Goal: Task Accomplishment & Management: Manage account settings

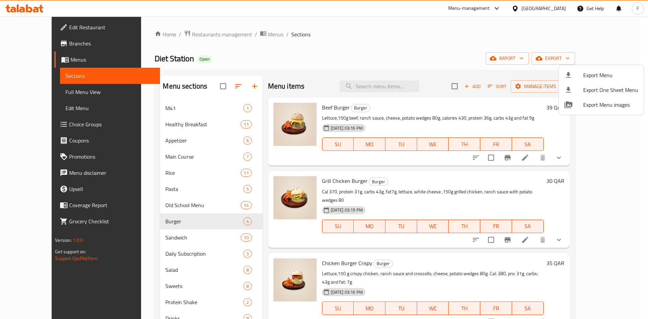
click at [519, 8] on div at bounding box center [324, 159] width 648 height 319
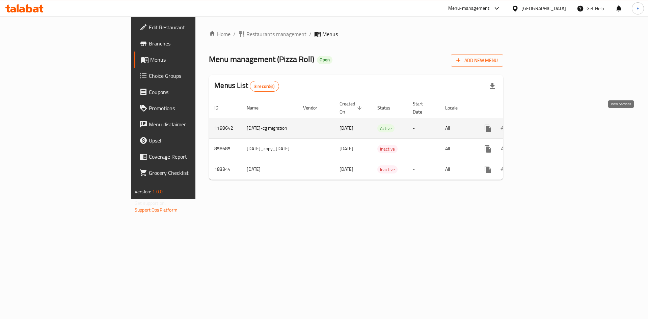
click at [540, 124] on icon "enhanced table" at bounding box center [536, 128] width 8 height 8
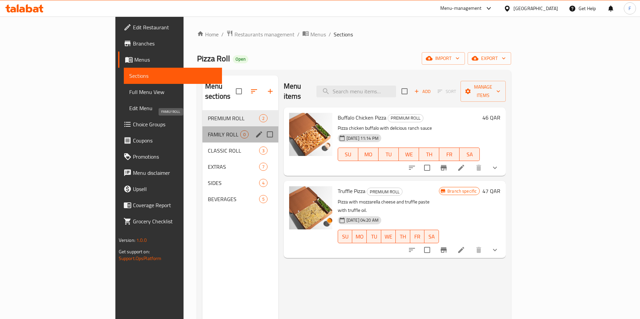
click at [208, 131] on span "FAMILY ROLL" at bounding box center [224, 135] width 32 height 8
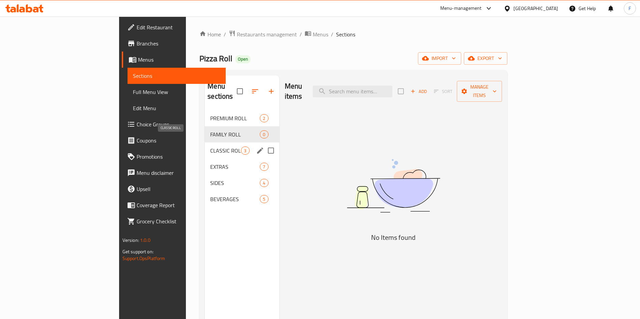
click at [210, 147] on span "CLASSIC ROLL" at bounding box center [225, 151] width 31 height 8
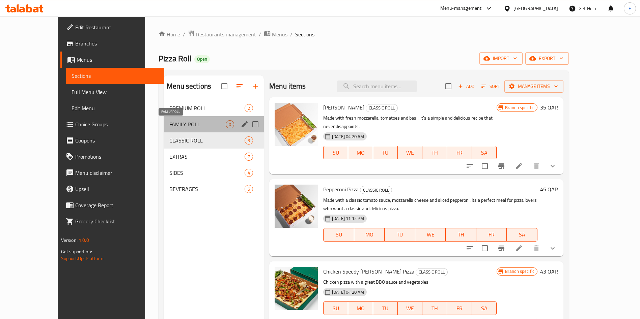
click at [169, 126] on span "FAMILY ROLL" at bounding box center [197, 124] width 56 height 8
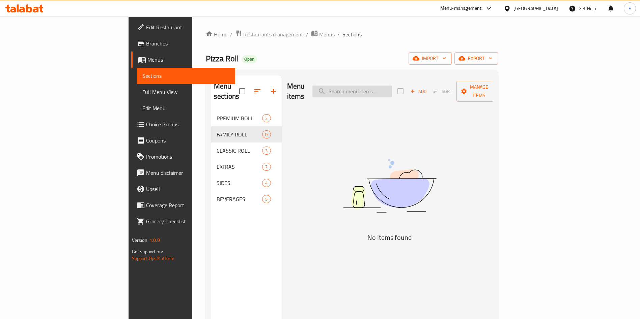
click at [378, 86] on input "search" at bounding box center [352, 92] width 80 height 12
type input "family"
drag, startPoint x: 406, startPoint y: 86, endPoint x: 324, endPoint y: 93, distance: 83.0
click at [331, 91] on div "Menu items family Add Sort Manage items" at bounding box center [390, 92] width 206 height 32
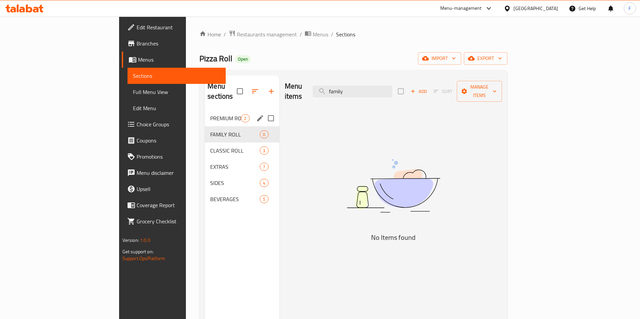
click at [210, 114] on span "PREMIUM ROLL" at bounding box center [225, 118] width 31 height 8
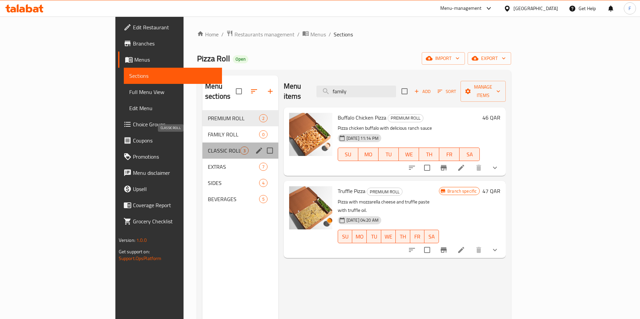
click at [208, 147] on span "CLASSIC ROLL" at bounding box center [224, 151] width 32 height 8
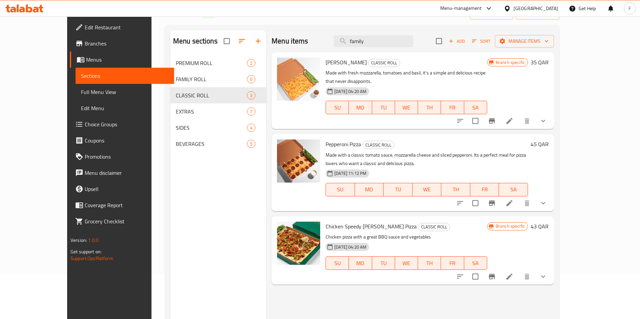
scroll to position [94, 0]
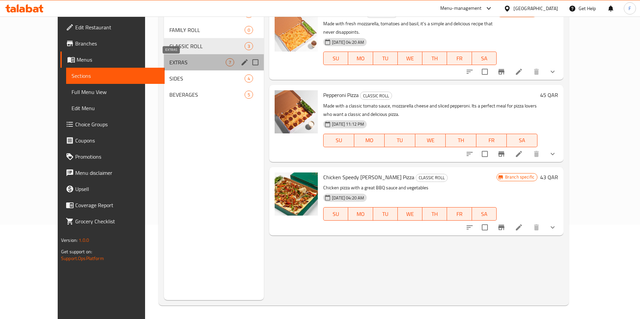
click at [169, 65] on span "EXTRAS" at bounding box center [197, 62] width 56 height 8
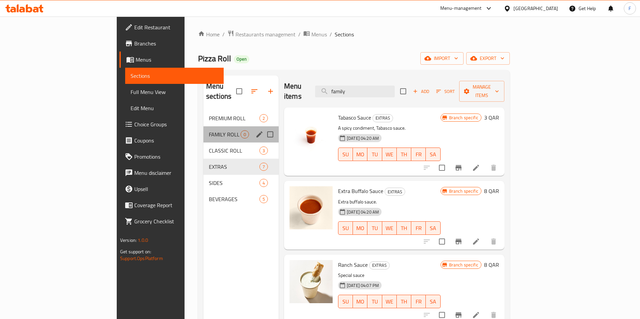
click at [203, 129] on div "FAMILY ROLL 0" at bounding box center [240, 135] width 75 height 16
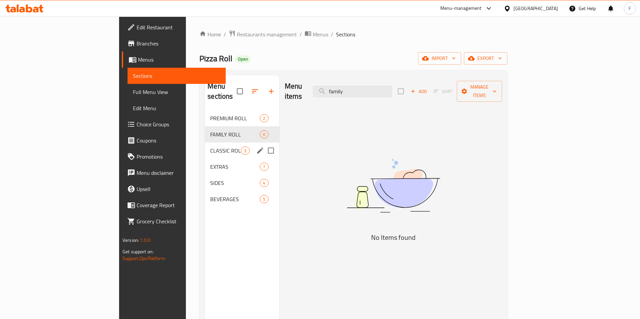
click at [205, 143] on div "CLASSIC ROLL 3" at bounding box center [242, 151] width 74 height 16
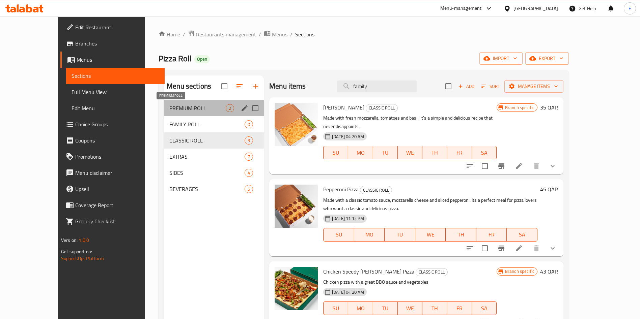
click at [171, 109] on span "PREMIUM ROLL" at bounding box center [197, 108] width 56 height 8
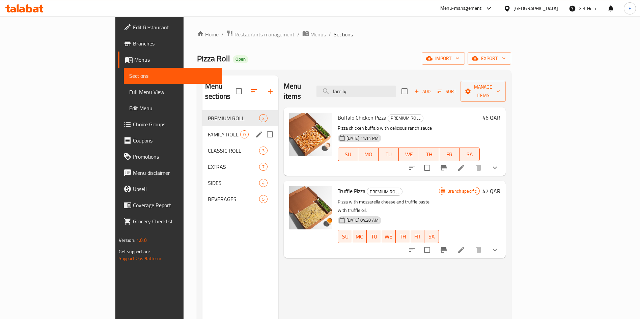
click at [208, 131] on span "FAMILY ROLL" at bounding box center [224, 135] width 32 height 8
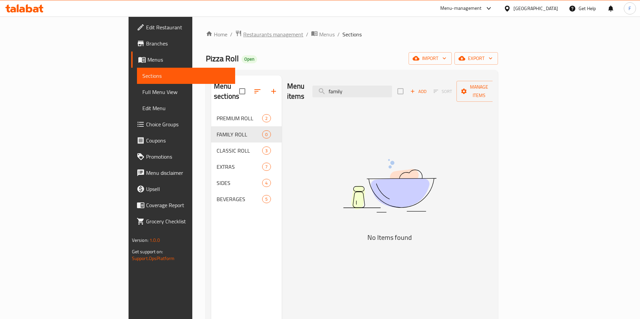
click at [243, 34] on span "Restaurants management" at bounding box center [273, 34] width 60 height 8
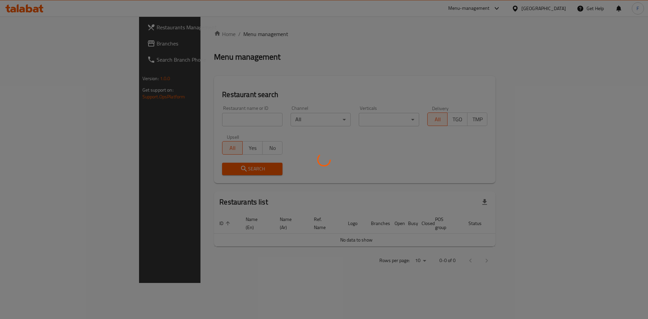
click at [167, 116] on div at bounding box center [324, 159] width 648 height 319
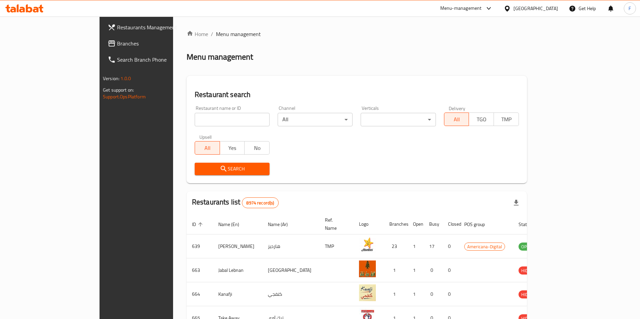
click at [167, 119] on div at bounding box center [320, 159] width 640 height 319
click at [195, 119] on input "search" at bounding box center [232, 119] width 75 height 13
type input "chicken pop"
click button "Search" at bounding box center [232, 169] width 75 height 12
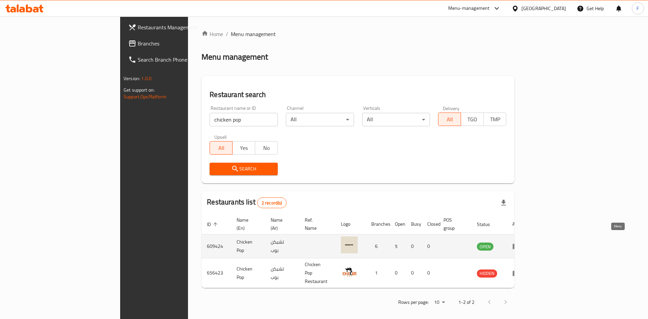
click at [520, 243] on icon "enhanced table" at bounding box center [516, 247] width 8 height 8
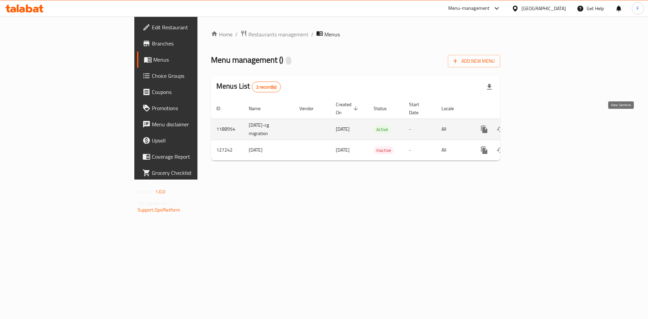
click at [537, 125] on icon "enhanced table" at bounding box center [533, 129] width 8 height 8
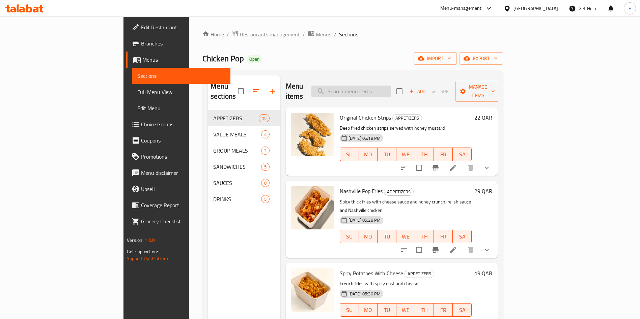
click at [391, 90] on input "search" at bounding box center [351, 92] width 80 height 12
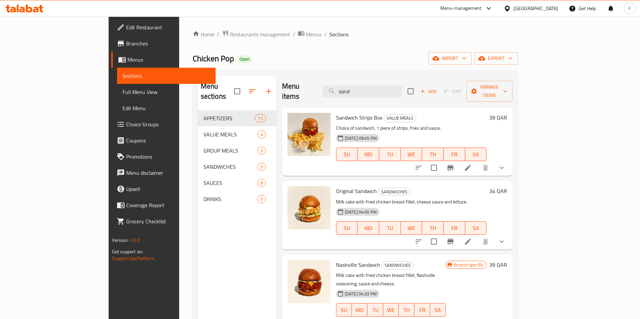
type input "sand"
click at [264, 87] on icon "button" at bounding box center [268, 91] width 8 height 8
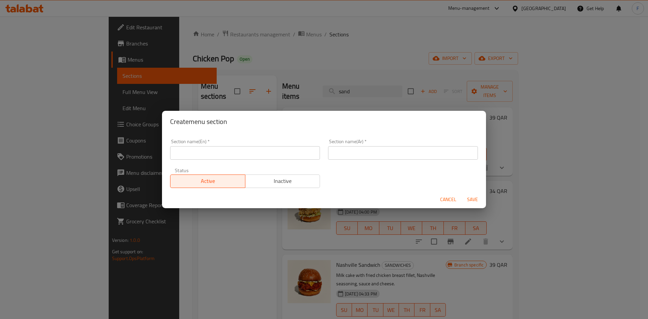
click at [210, 157] on input "text" at bounding box center [245, 152] width 150 height 13
type input "M41"
click at [378, 151] on input "text" at bounding box center [403, 152] width 150 height 13
type input "M41"
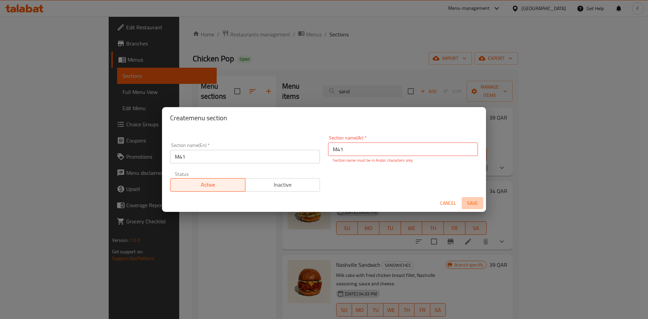
click at [475, 203] on span "Save" at bounding box center [472, 203] width 16 height 8
drag, startPoint x: 401, startPoint y: 154, endPoint x: 229, endPoint y: 160, distance: 171.5
click at [229, 160] on div "Section name(En)   * M41 Section name(En) * Section name(Ar)   * M41 Section na…" at bounding box center [324, 164] width 316 height 64
click at [342, 49] on div "Create menu section Section name(En)   * M41 Section name(En) * Section name(Ar…" at bounding box center [324, 159] width 648 height 319
click at [443, 204] on span "Cancel" at bounding box center [448, 203] width 16 height 8
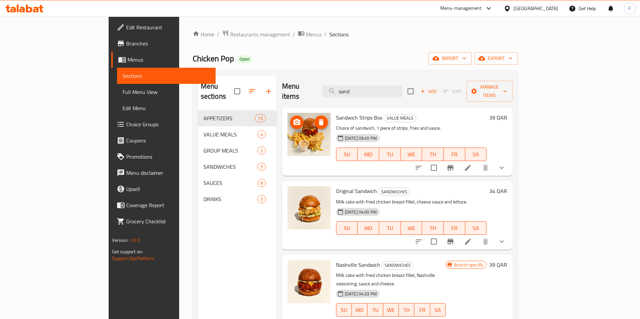
click at [290, 123] on img at bounding box center [308, 134] width 43 height 43
click at [264, 87] on icon "button" at bounding box center [268, 91] width 8 height 8
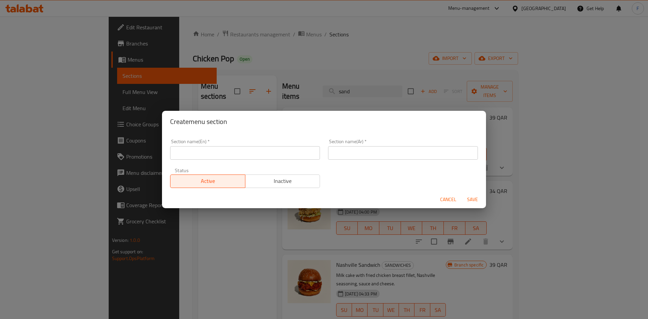
click at [200, 145] on div "Section name(En)   * Section name(En) *" at bounding box center [245, 149] width 150 height 21
click at [199, 158] on input "text" at bounding box center [245, 152] width 150 height 13
type input "M41"
drag, startPoint x: 195, startPoint y: 159, endPoint x: 153, endPoint y: 150, distance: 42.7
click at [153, 150] on div "Create menu section Section name(En)   * M41 Section name(En) * Section name(Ar…" at bounding box center [324, 159] width 648 height 319
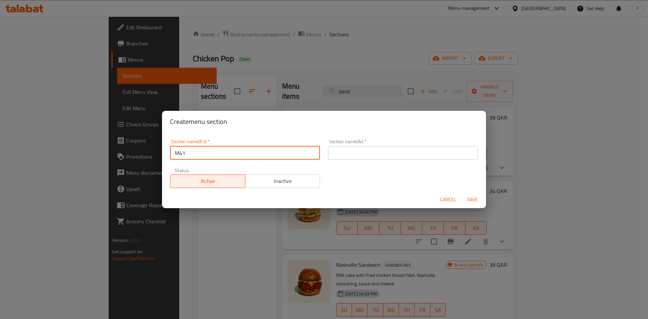
click at [414, 150] on input "text" at bounding box center [403, 152] width 150 height 13
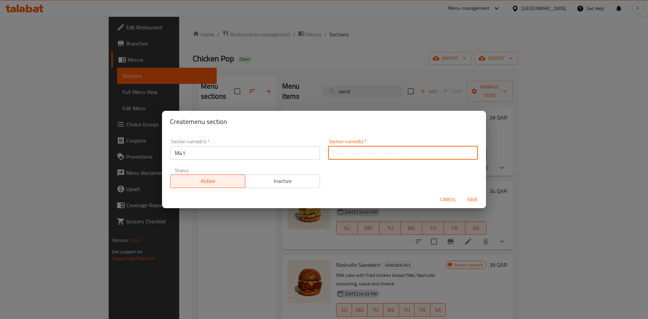
paste input "م41"
type input "م41"
click at [467, 200] on span "Save" at bounding box center [472, 200] width 16 height 8
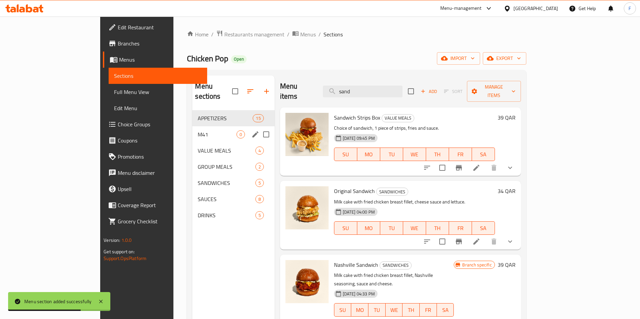
click at [192, 129] on div "M41 0" at bounding box center [233, 135] width 82 height 16
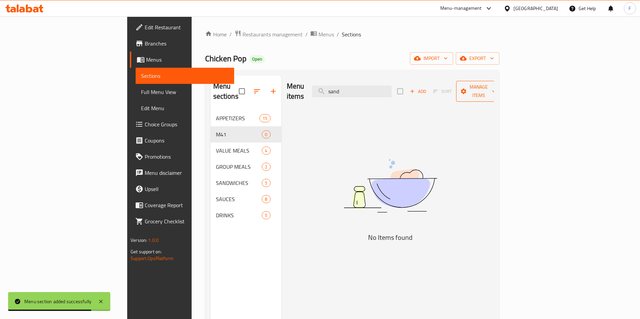
click at [496, 90] on span "Manage items" at bounding box center [478, 91] width 34 height 17
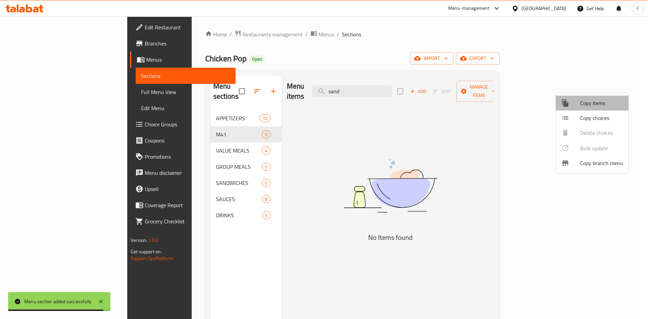
click at [595, 105] on span "Copy items" at bounding box center [601, 103] width 43 height 8
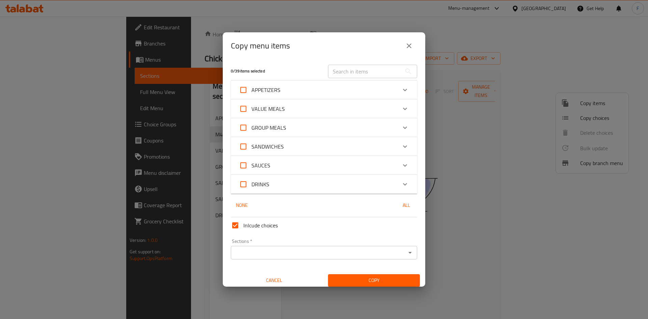
click at [385, 93] on div "APPETIZERS" at bounding box center [318, 90] width 158 height 16
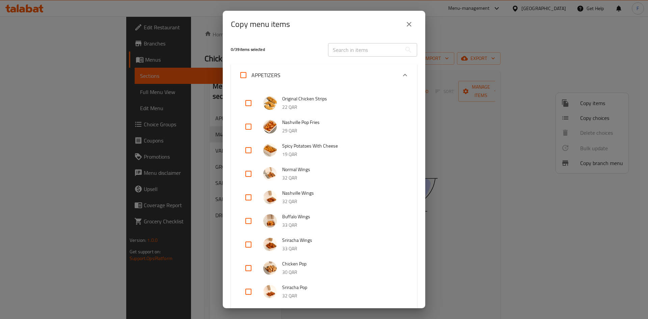
click at [389, 67] on div "APPETIZERS" at bounding box center [318, 75] width 158 height 16
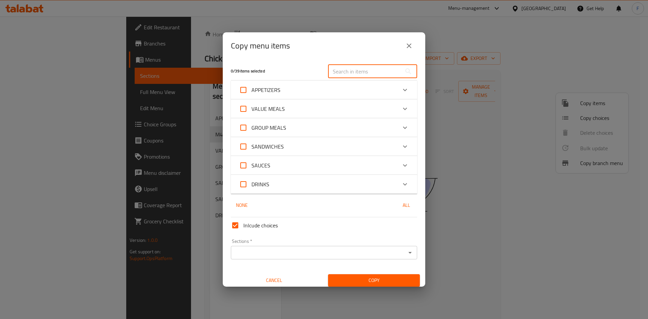
click at [344, 78] on input "text" at bounding box center [365, 71] width 74 height 13
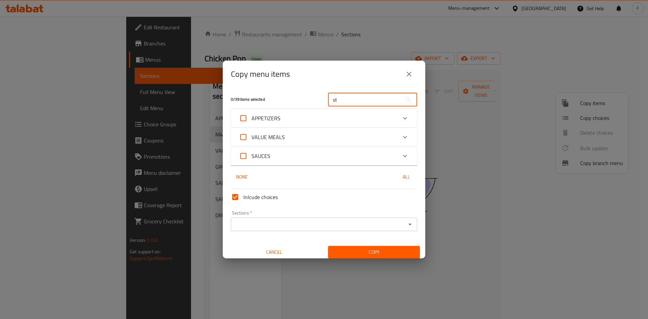
type input "st"
click at [337, 132] on div "VALUE MEALS" at bounding box center [318, 137] width 158 height 16
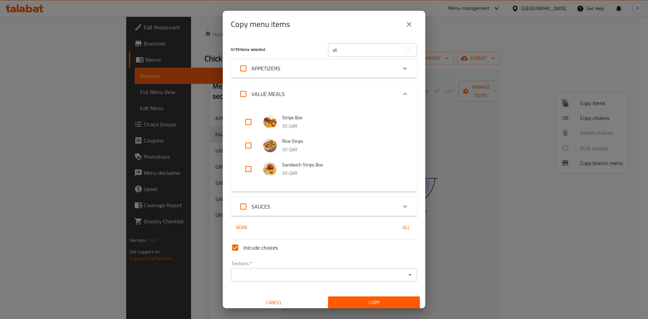
click at [338, 67] on div "APPETIZERS" at bounding box center [318, 68] width 158 height 16
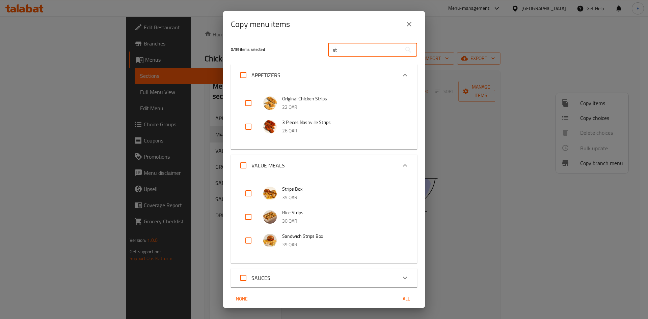
drag, startPoint x: 344, startPoint y: 51, endPoint x: 248, endPoint y: 60, distance: 96.9
click at [248, 60] on div "0 / 39 items selected st ​" at bounding box center [324, 49] width 194 height 27
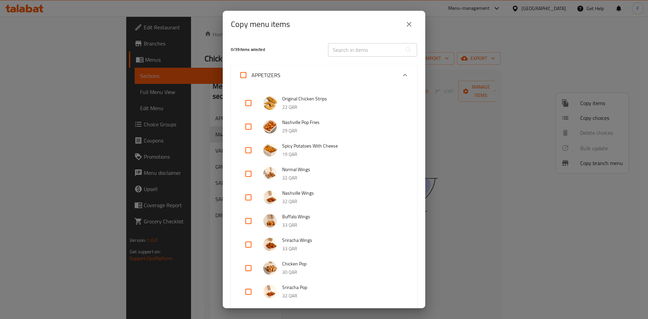
click at [386, 78] on div "APPETIZERS" at bounding box center [318, 75] width 158 height 16
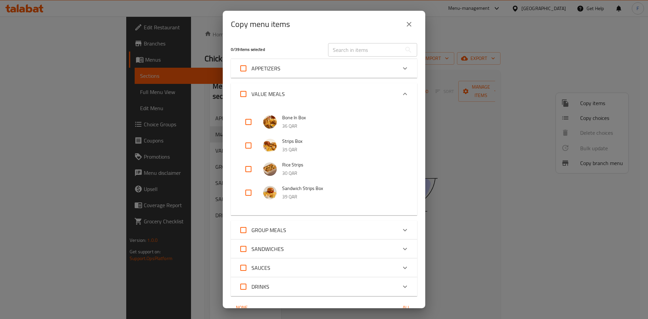
click at [384, 95] on div "VALUE MEALS" at bounding box center [318, 94] width 158 height 16
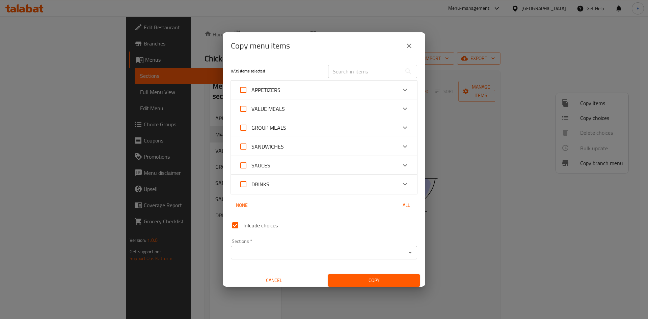
click at [334, 127] on div "GROUP MEALS" at bounding box center [318, 128] width 158 height 16
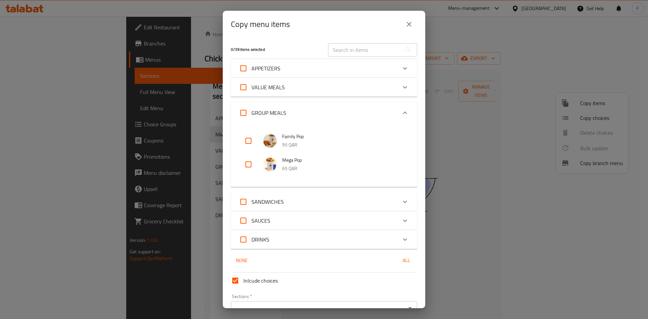
click at [347, 113] on div "GROUP MEALS" at bounding box center [318, 113] width 158 height 16
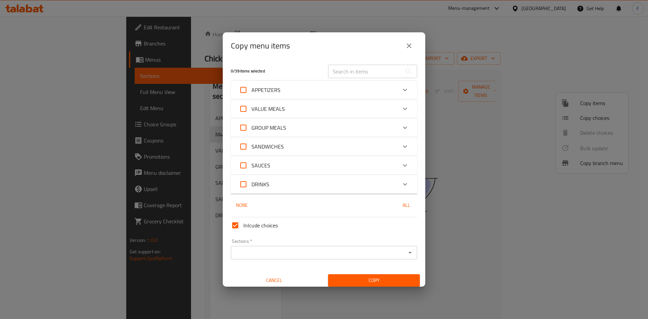
click at [344, 141] on div "SANDWICHES" at bounding box center [318, 147] width 158 height 16
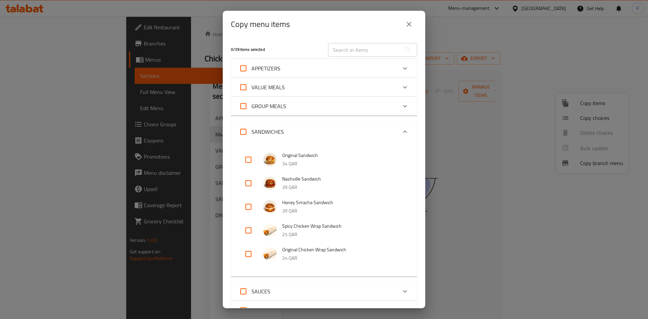
click at [347, 129] on div "SANDWICHES" at bounding box center [318, 132] width 158 height 16
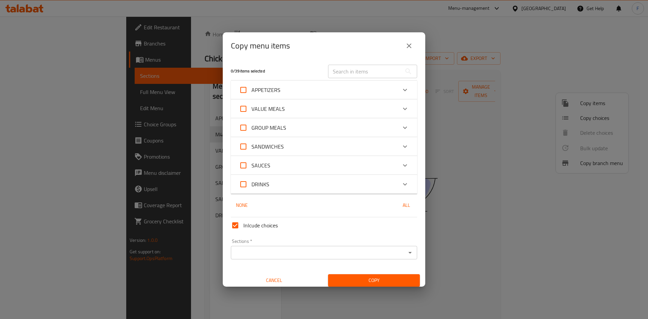
click at [352, 146] on div "SANDWICHES" at bounding box center [318, 147] width 158 height 16
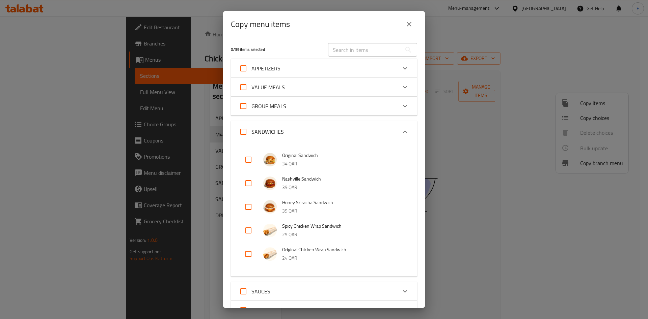
click at [340, 136] on div "SANDWICHES" at bounding box center [318, 132] width 158 height 16
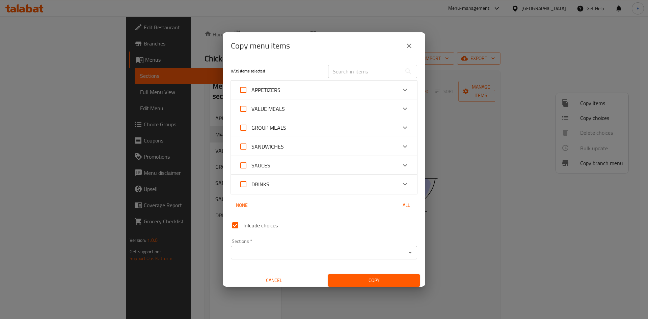
click at [354, 110] on div "VALUE MEALS" at bounding box center [318, 109] width 158 height 16
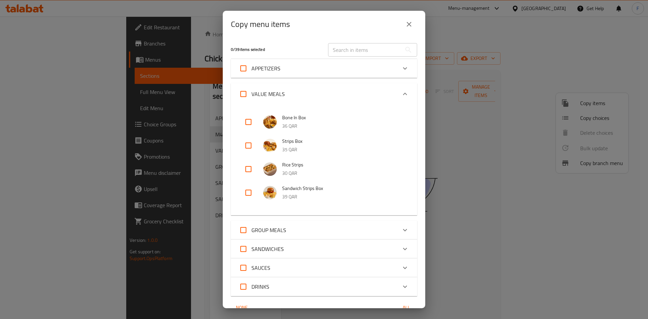
click at [248, 194] on input "checkbox" at bounding box center [248, 193] width 16 height 16
checkbox input "true"
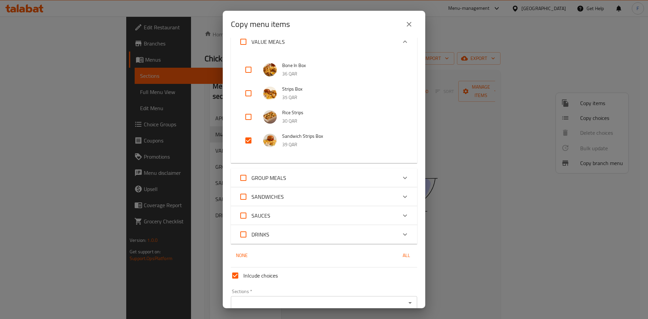
scroll to position [85, 0]
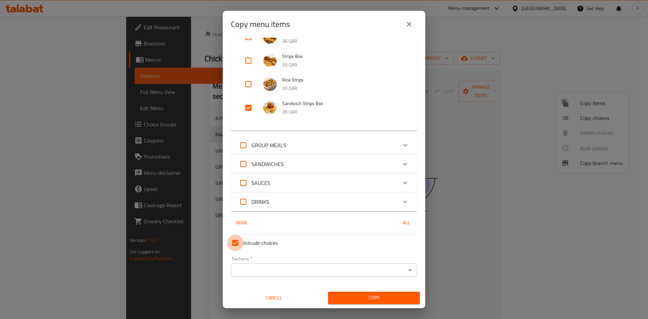
click at [236, 244] on input "Inlcude choices" at bounding box center [235, 243] width 16 height 16
checkbox input "false"
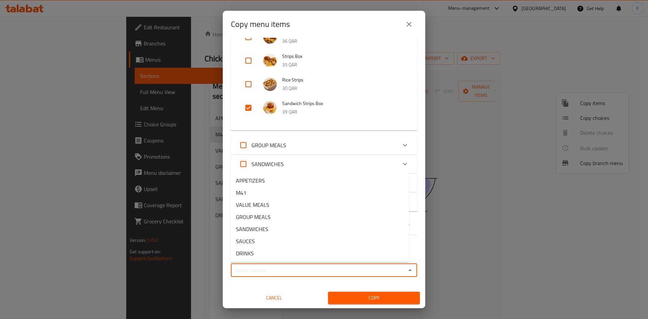
click at [285, 270] on input "Sections   *" at bounding box center [318, 270] width 171 height 9
click at [273, 193] on li "M41" at bounding box center [319, 193] width 178 height 12
type input "M41"
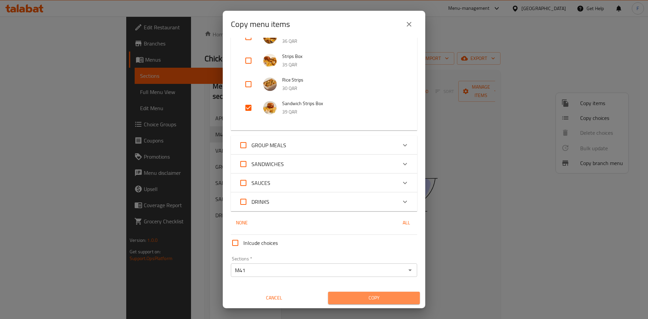
click at [381, 295] on span "Copy" at bounding box center [373, 298] width 81 height 8
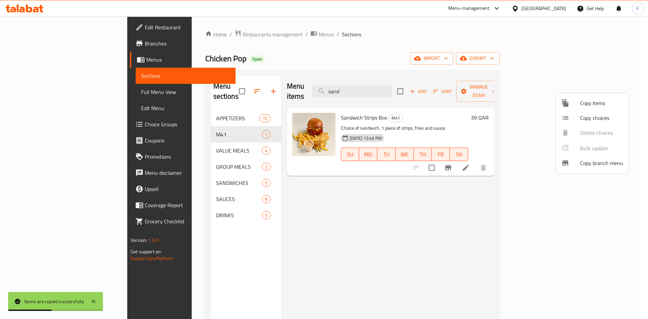
click at [179, 202] on div at bounding box center [324, 159] width 648 height 319
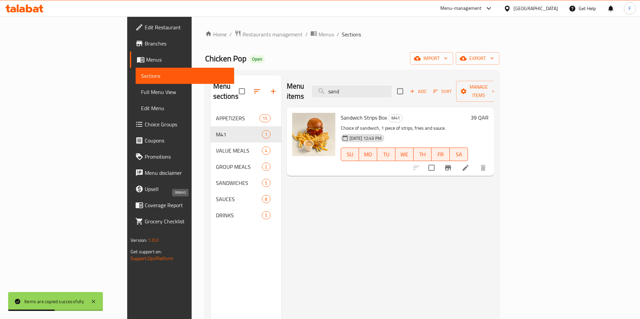
click at [216, 212] on span "DRINKS" at bounding box center [239, 216] width 46 height 8
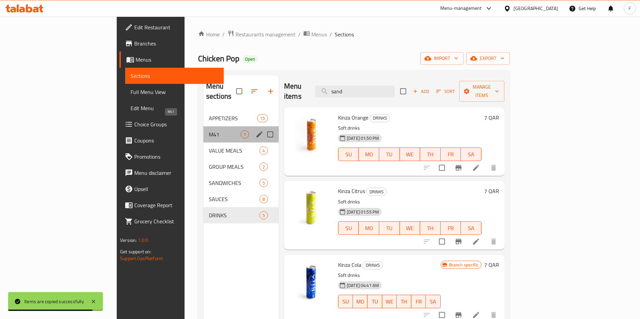
click at [209, 131] on span "M41" at bounding box center [225, 135] width 32 height 8
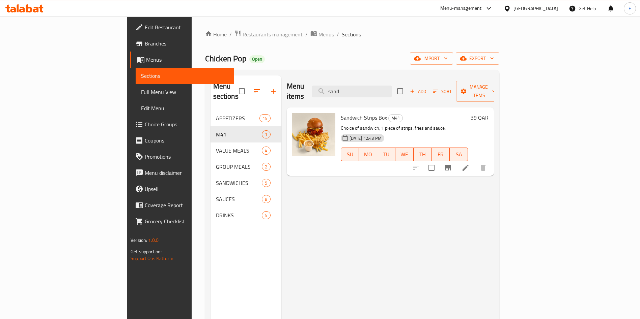
click at [475, 162] on li at bounding box center [465, 168] width 19 height 12
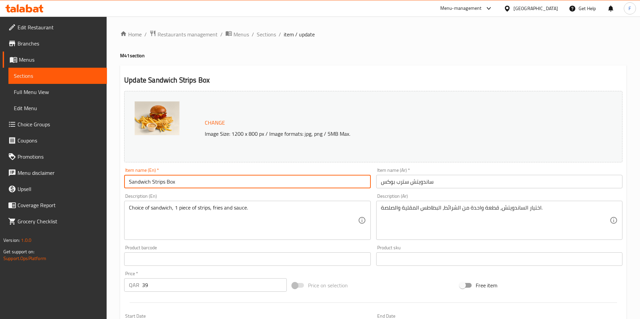
click at [218, 178] on input "Sandwich Strips Box" at bounding box center [247, 181] width 246 height 13
drag, startPoint x: 218, startPoint y: 179, endPoint x: 74, endPoint y: 173, distance: 144.8
click at [74, 173] on div "Edit Restaurant Branches Menus Sections Full Menu View Edit Menu Choice Groups …" at bounding box center [320, 252] width 640 height 470
type input "Sandwich Strips Box + Drink"
click at [436, 183] on input "ساندويتش سترب بوكس" at bounding box center [499, 181] width 246 height 13
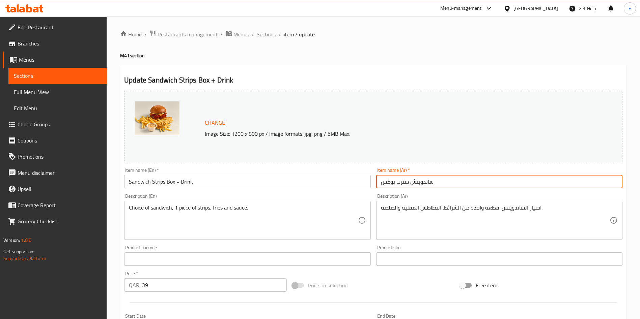
click at [380, 181] on input "ساندويتش سترب بوكس" at bounding box center [499, 181] width 246 height 13
click at [379, 181] on input "+ساندويتش سترب بوكس" at bounding box center [499, 181] width 246 height 13
paste input "شرب"
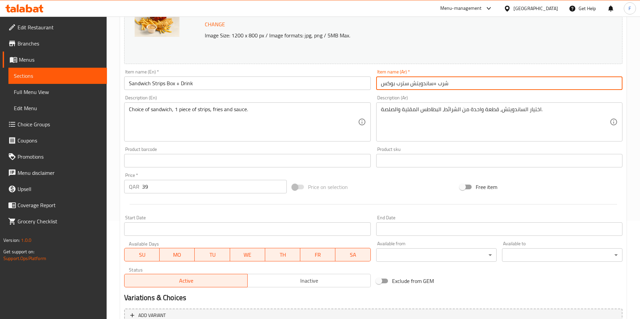
scroll to position [152, 0]
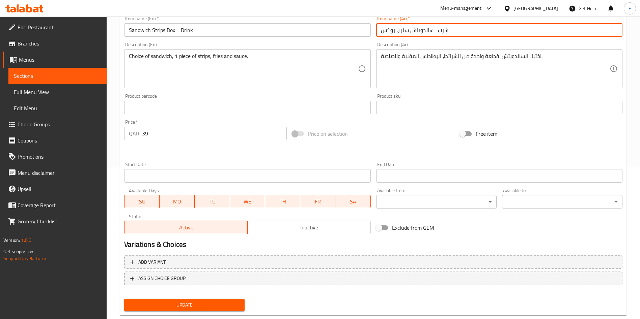
type input "شرب +ساندويتش سترب بوكس"
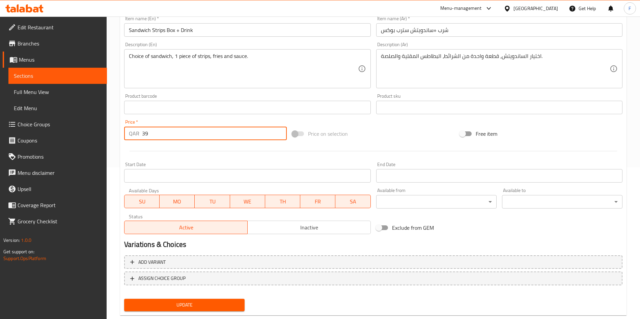
drag, startPoint x: 168, startPoint y: 133, endPoint x: 88, endPoint y: 140, distance: 80.7
click at [91, 138] on div "Edit Restaurant Branches Menus Sections Full Menu View Edit Menu Choice Groups …" at bounding box center [320, 100] width 640 height 470
type input "46"
click at [218, 307] on span "Update" at bounding box center [185, 305] width 110 height 8
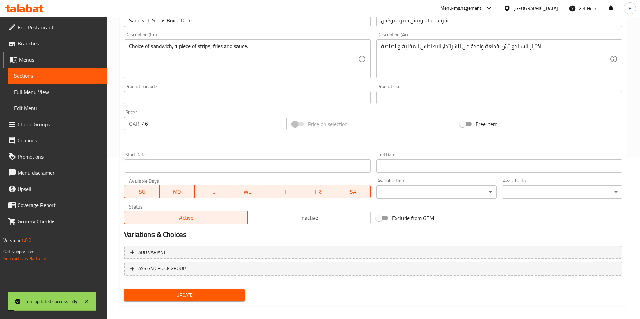
scroll to position [167, 0]
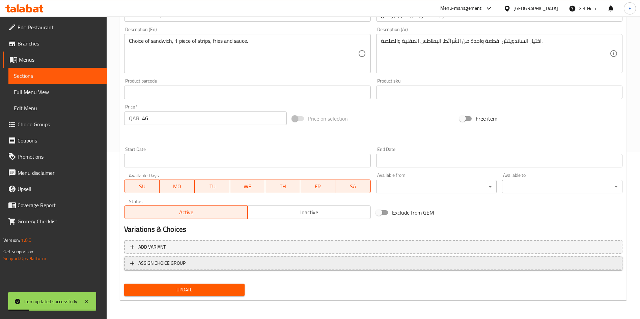
click at [314, 263] on span "ASSIGN CHOICE GROUP" at bounding box center [373, 263] width 486 height 8
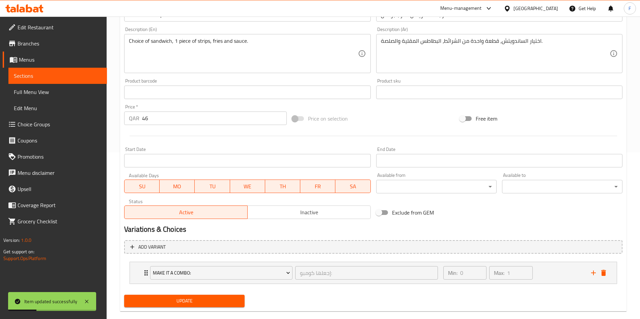
scroll to position [178, 0]
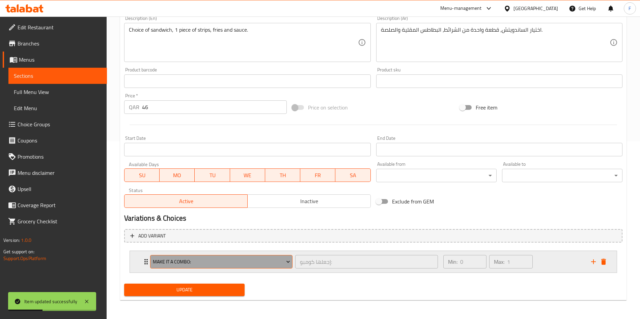
click at [271, 266] on span "Make It A Combo:" at bounding box center [221, 262] width 137 height 8
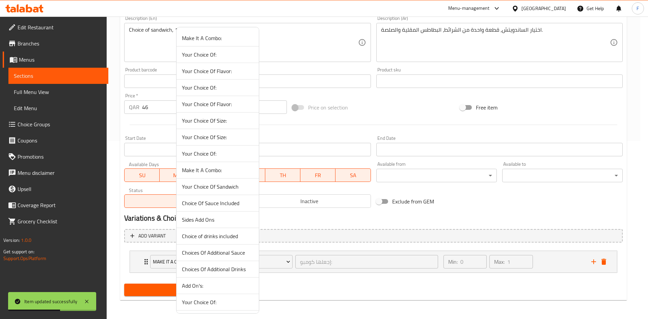
click at [396, 115] on div at bounding box center [324, 159] width 648 height 319
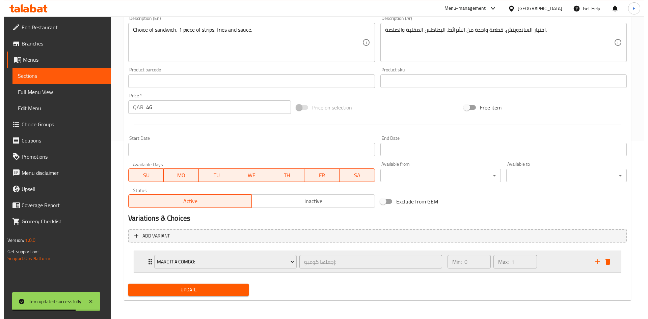
scroll to position [0, 0]
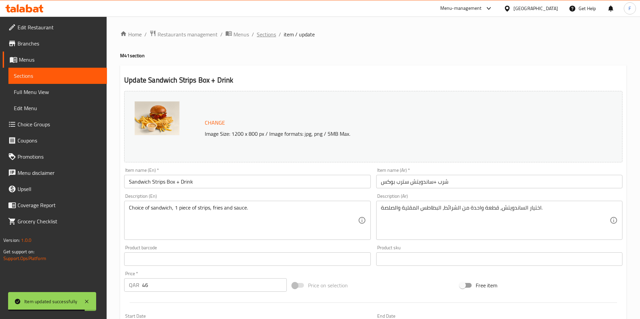
click at [260, 37] on span "Sections" at bounding box center [266, 34] width 19 height 8
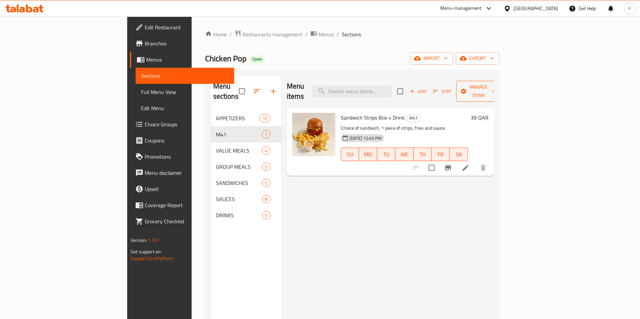
click at [496, 89] on span "Manage items" at bounding box center [478, 91] width 34 height 17
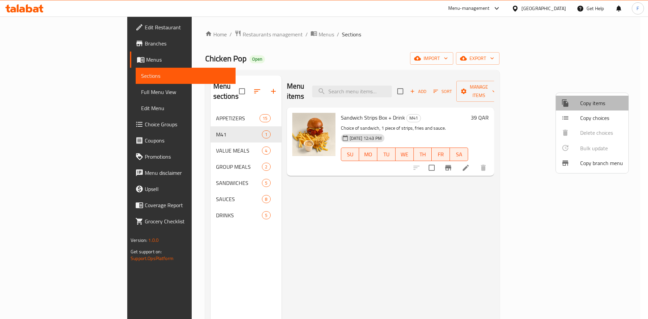
click at [591, 106] on span "Copy items" at bounding box center [601, 103] width 43 height 8
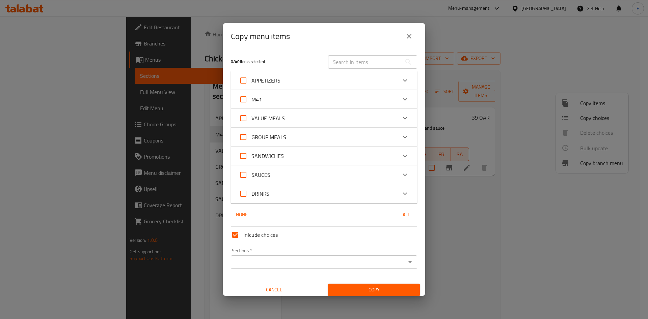
click at [318, 124] on div "VALUE MEALS" at bounding box center [318, 118] width 158 height 16
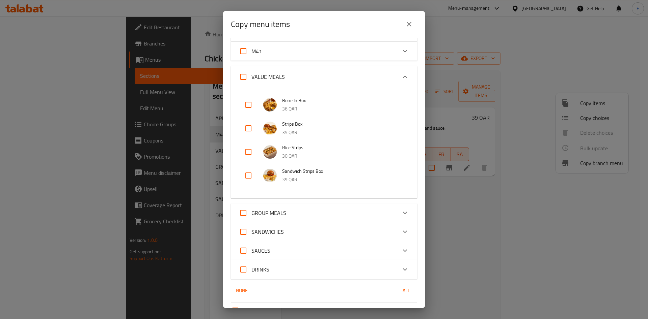
scroll to position [51, 0]
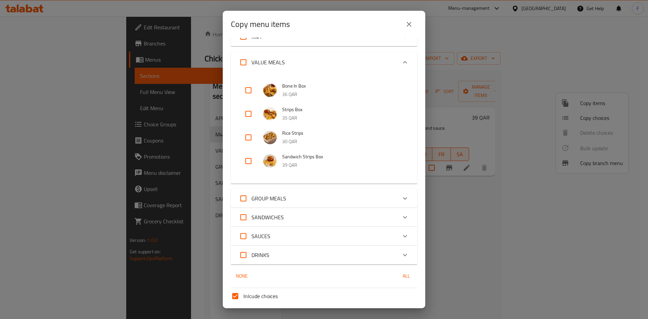
click at [252, 162] on input "checkbox" at bounding box center [248, 161] width 16 height 16
checkbox input "true"
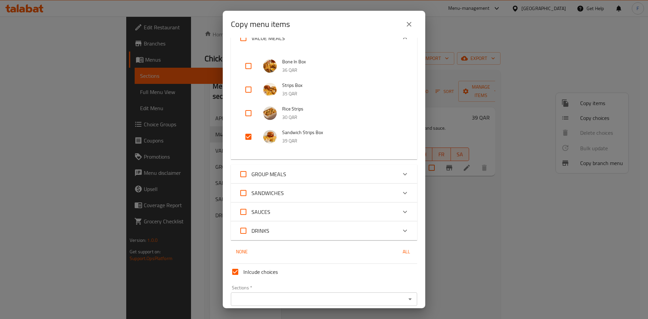
scroll to position [104, 0]
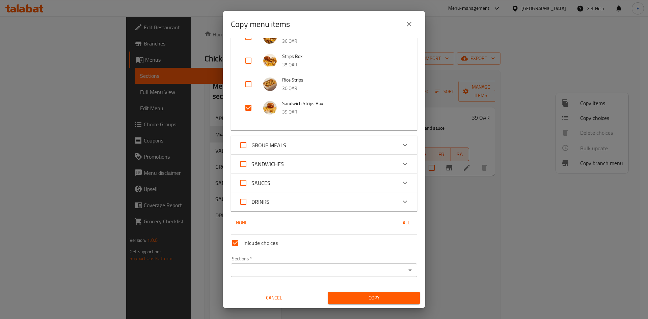
click at [297, 264] on div "Sections *" at bounding box center [324, 270] width 186 height 13
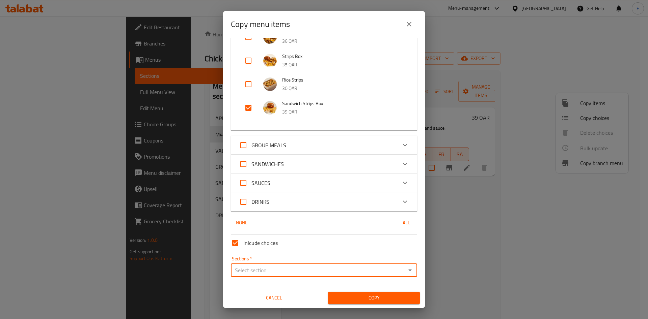
click at [408, 270] on icon "Open" at bounding box center [409, 271] width 3 height 2
click at [292, 190] on li "M41" at bounding box center [319, 193] width 178 height 12
type input "M41"
click at [354, 298] on span "Copy" at bounding box center [373, 298] width 81 height 8
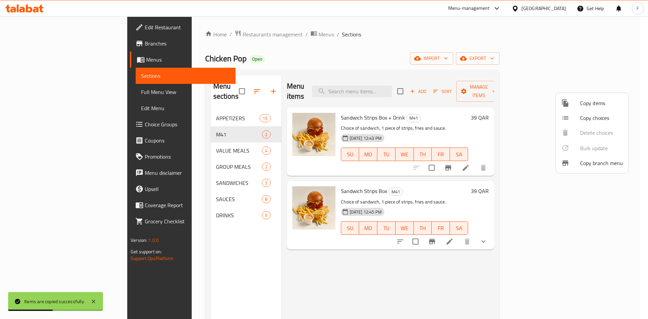
click at [438, 33] on div at bounding box center [324, 159] width 648 height 319
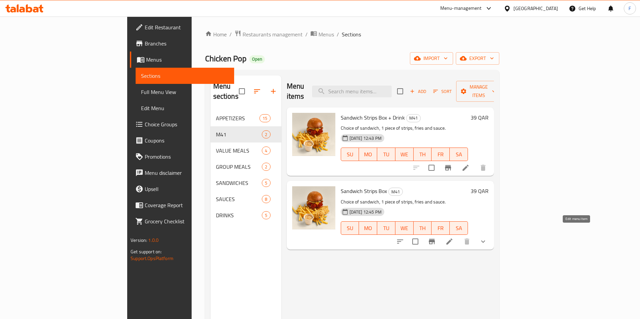
click at [452, 239] on icon at bounding box center [449, 242] width 6 height 6
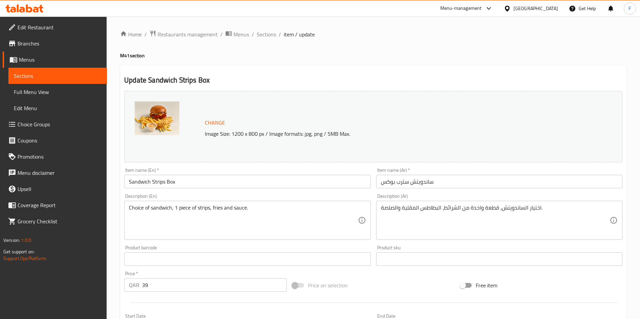
click at [239, 186] on input "Sandwich Strips Box" at bounding box center [247, 181] width 246 height 13
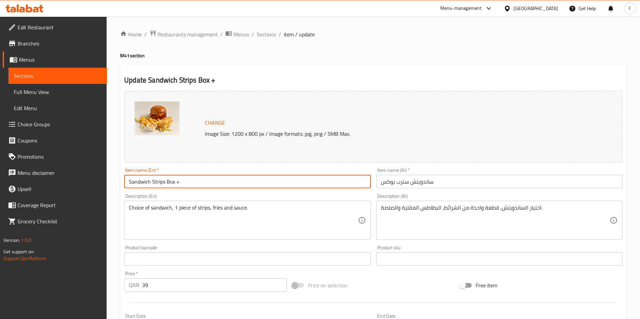
type input "Sandwich Strips Box + Drink"
click at [381, 183] on input "ساندويتش سترب بوكس" at bounding box center [499, 181] width 246 height 13
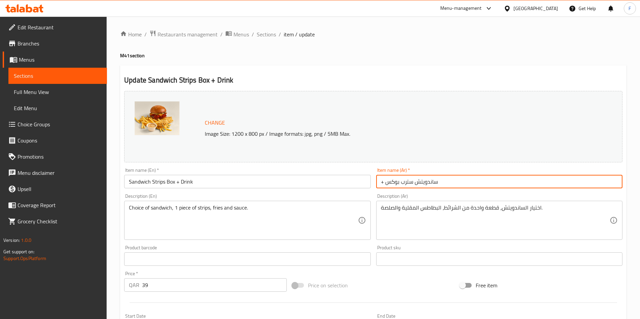
click at [381, 183] on input "+ ساندويتش سترب بوكس" at bounding box center [499, 181] width 246 height 13
paste input "شرب"
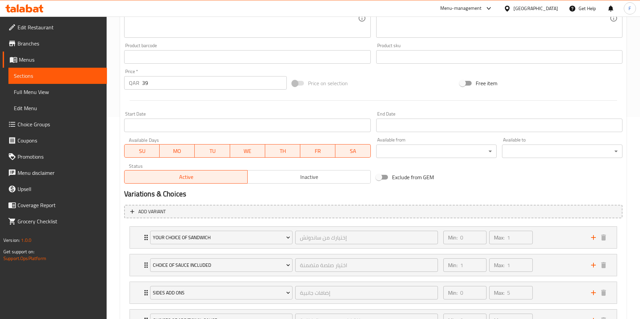
type input "شرب + ساندويتش سترب بوكس"
drag, startPoint x: 155, startPoint y: 84, endPoint x: 80, endPoint y: 85, distance: 74.6
click at [80, 85] on div "Edit Restaurant Branches Menus Sections Full Menu View Edit Menu Choice Groups …" at bounding box center [320, 110] width 640 height 592
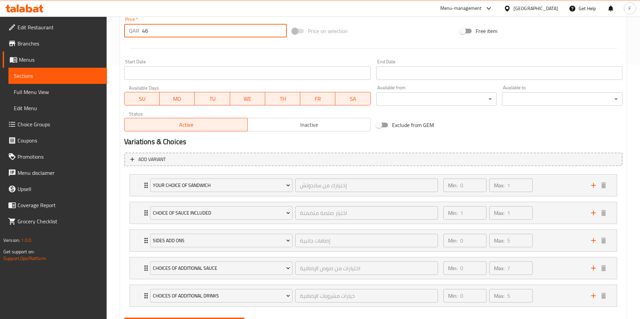
scroll to position [289, 0]
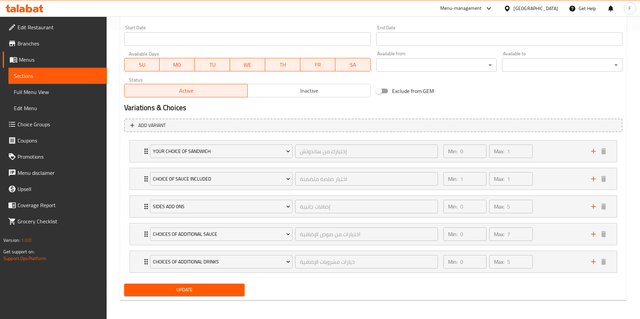
type input "46"
click at [214, 291] on span "Update" at bounding box center [185, 290] width 110 height 8
click at [207, 293] on span "Update" at bounding box center [185, 290] width 110 height 8
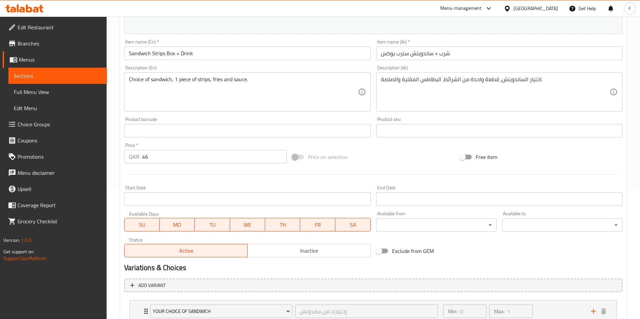
scroll to position [0, 0]
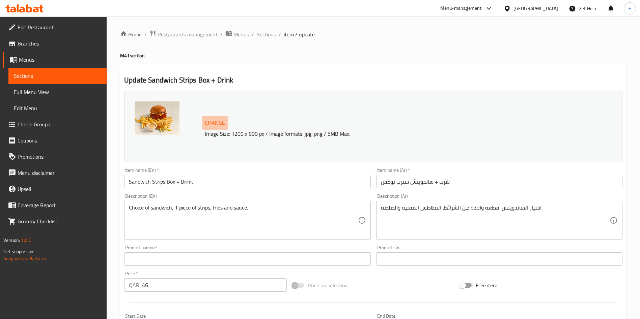
click at [223, 121] on span "Change" at bounding box center [215, 123] width 20 height 10
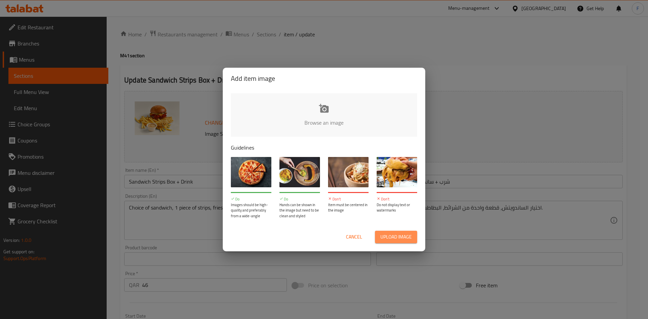
click at [389, 240] on span "Upload image" at bounding box center [395, 237] width 31 height 8
type input "C:\fakepath\WhatsApp Image [DATE] 3.42.46 PM.png"
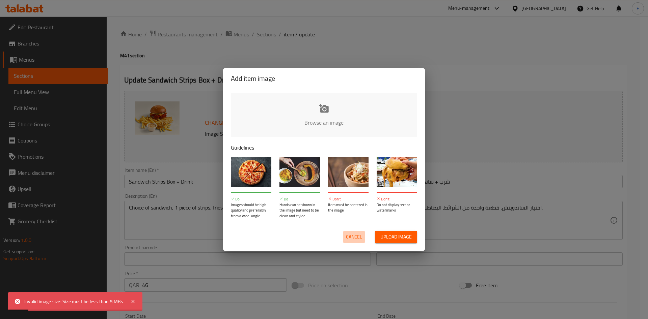
click at [349, 239] on span "Cancel" at bounding box center [354, 237] width 16 height 8
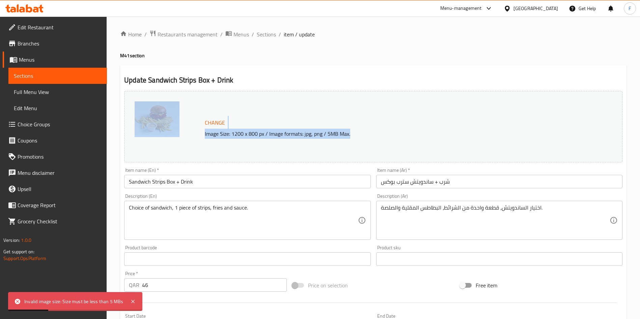
drag, startPoint x: 201, startPoint y: 136, endPoint x: 366, endPoint y: 140, distance: 165.0
click at [366, 140] on div "Change Image Size: 1200 x 800 px / Image formats: jpg, png / 5MB Max." at bounding box center [373, 127] width 498 height 72
copy div "Change Image Size: 1200 x 800 px / Image formats: jpg, png / 5MB Max."
